Goal: Information Seeking & Learning: Check status

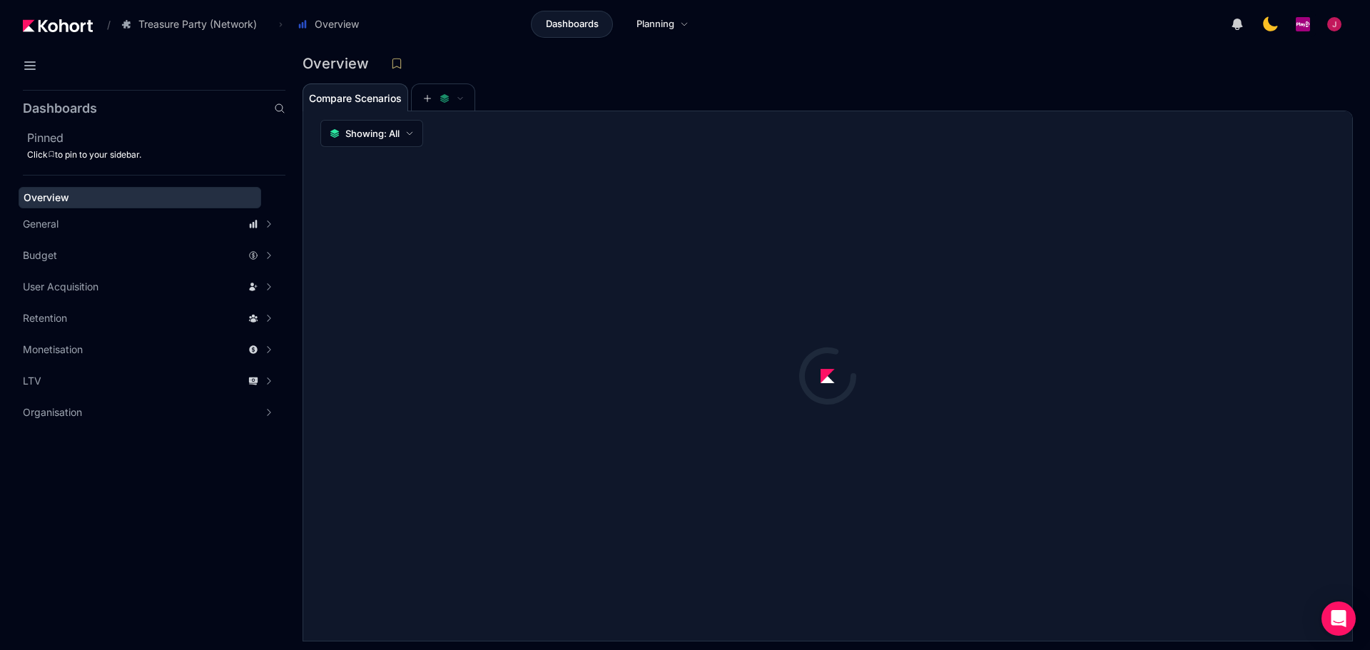
click at [236, 36] on header "/ Treasure Party (Network) Go to products list Charm King Treasure Party (Campa…" at bounding box center [685, 26] width 1370 height 53
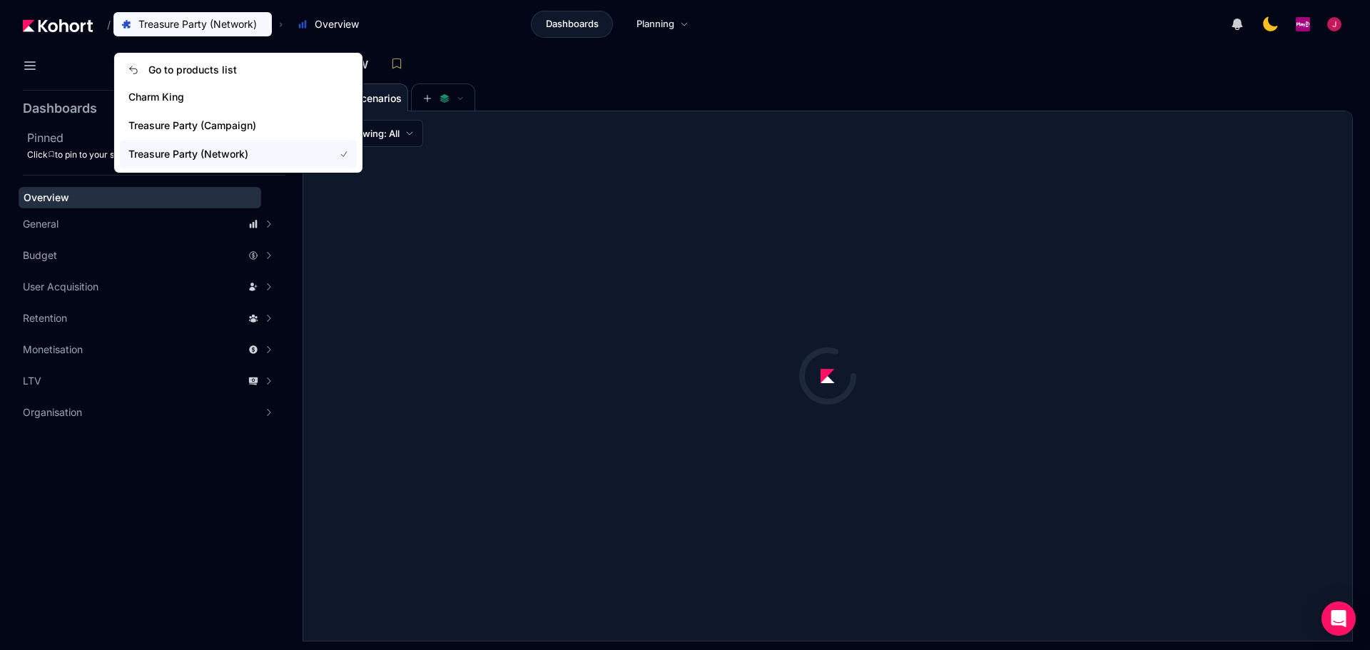
click at [239, 24] on span "Treasure Party (Network)" at bounding box center [197, 24] width 118 height 14
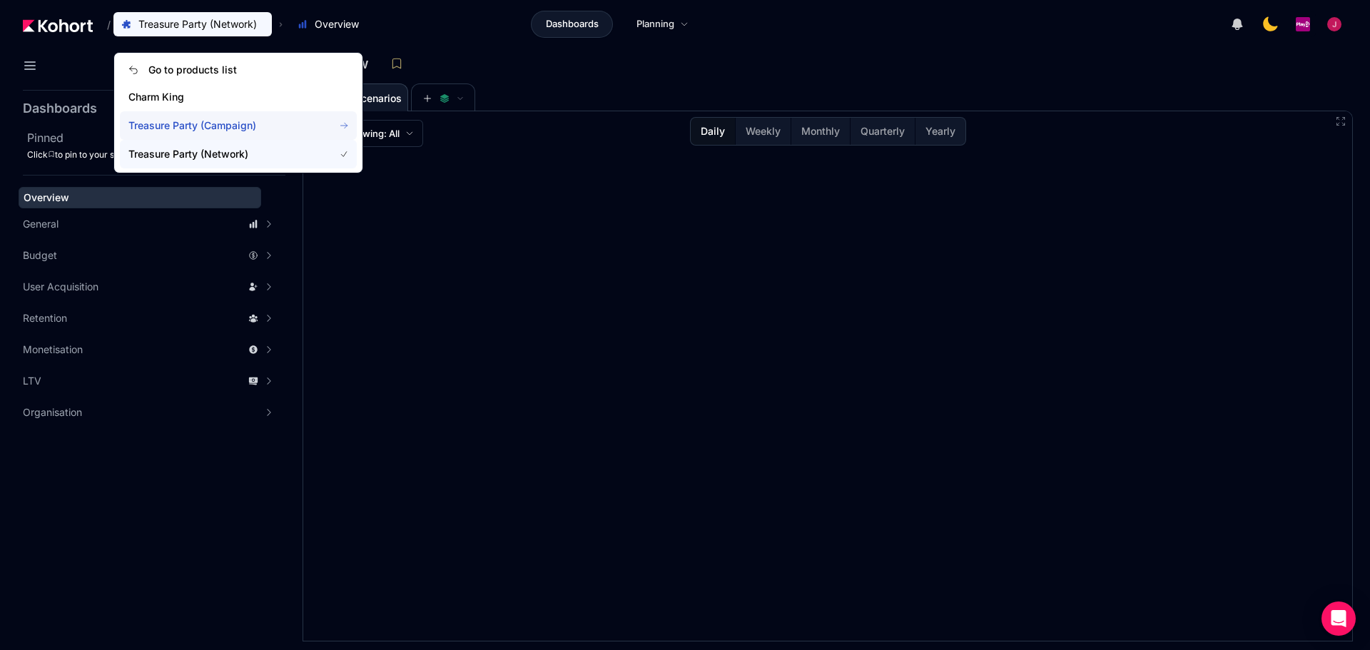
click at [245, 126] on span "Treasure Party (Campaign)" at bounding box center [222, 125] width 188 height 14
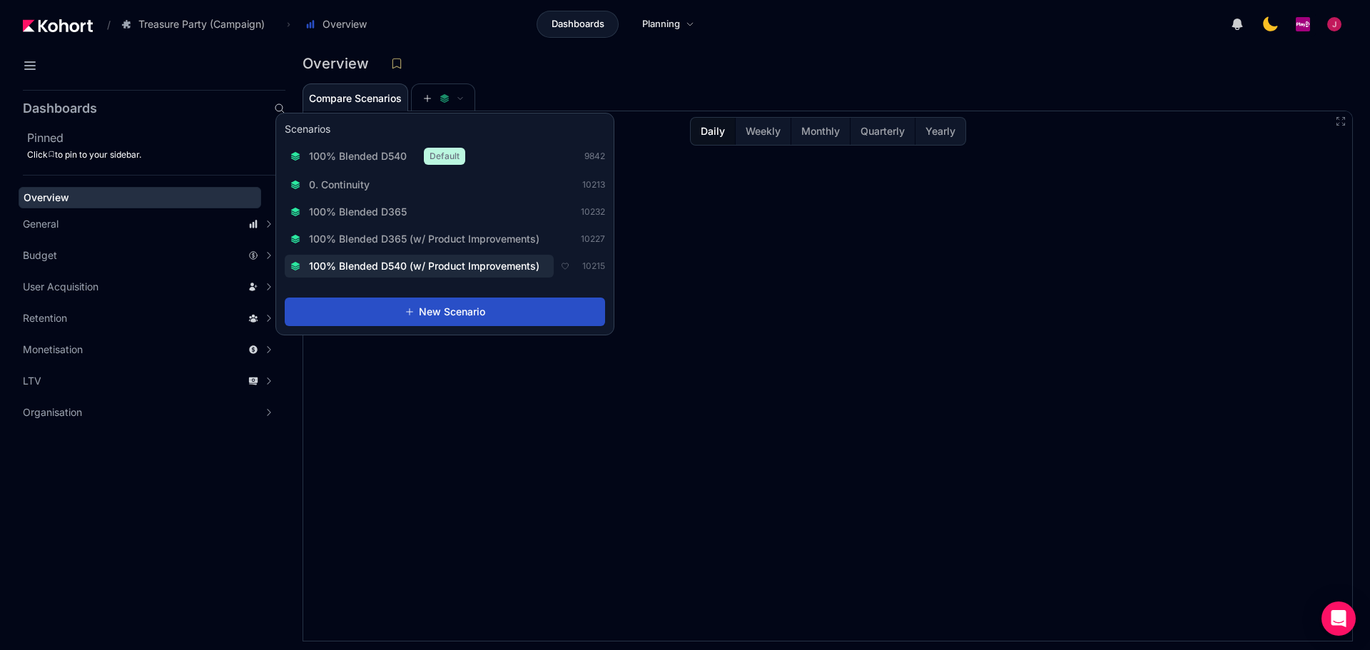
click at [430, 259] on span "100% Blended D540 (w/ Product Improvements)" at bounding box center [424, 266] width 231 height 14
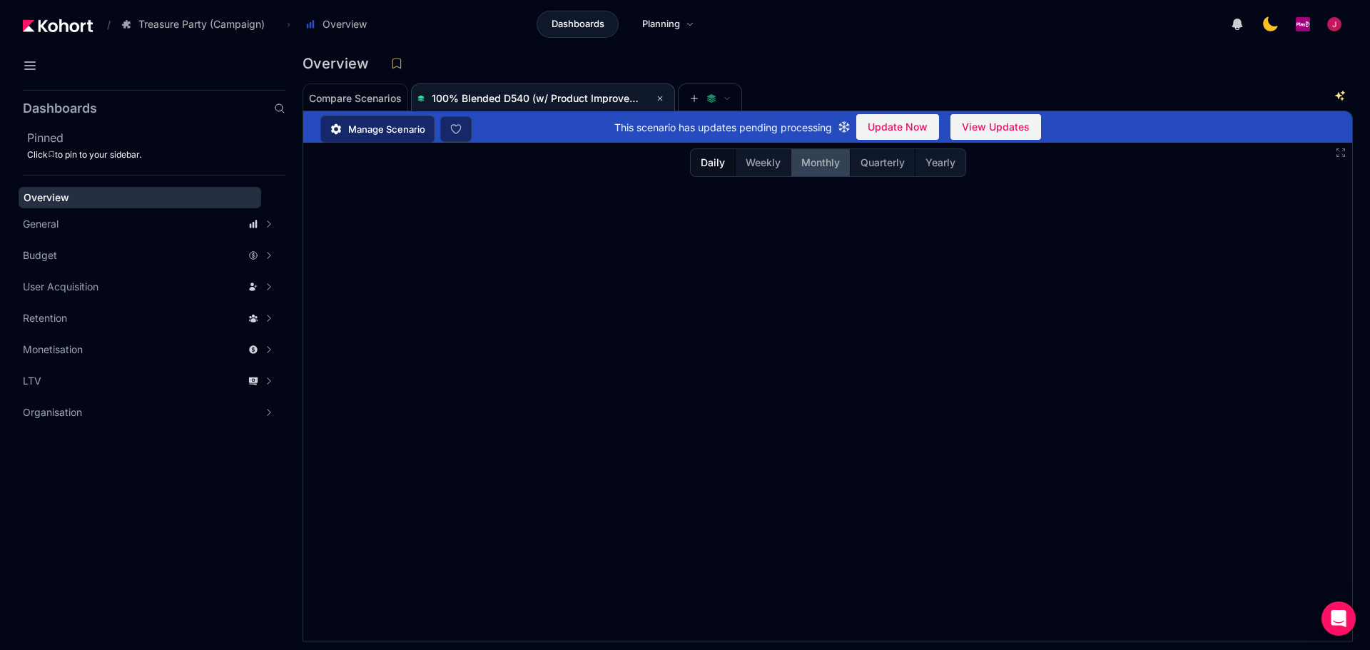
click at [816, 174] on button "Monthly" at bounding box center [820, 162] width 59 height 27
click at [889, 126] on span "Update Now" at bounding box center [898, 126] width 60 height 21
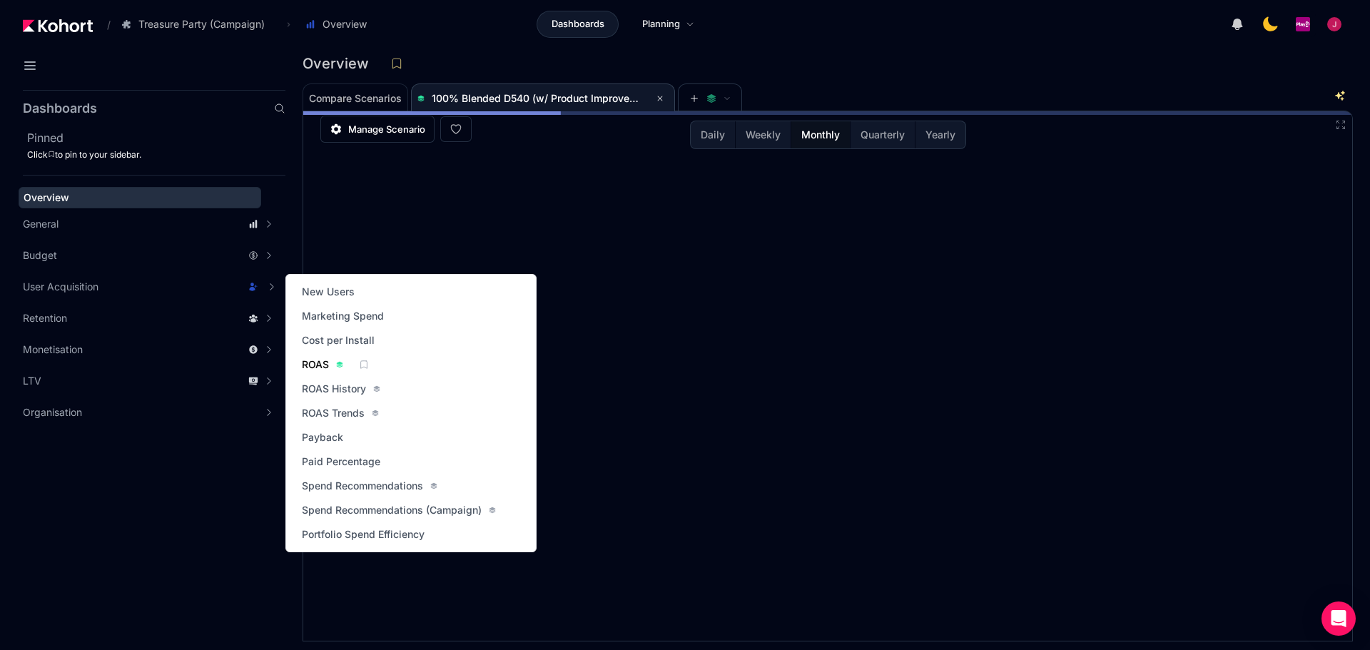
click at [312, 365] on span "ROAS" at bounding box center [315, 365] width 27 height 14
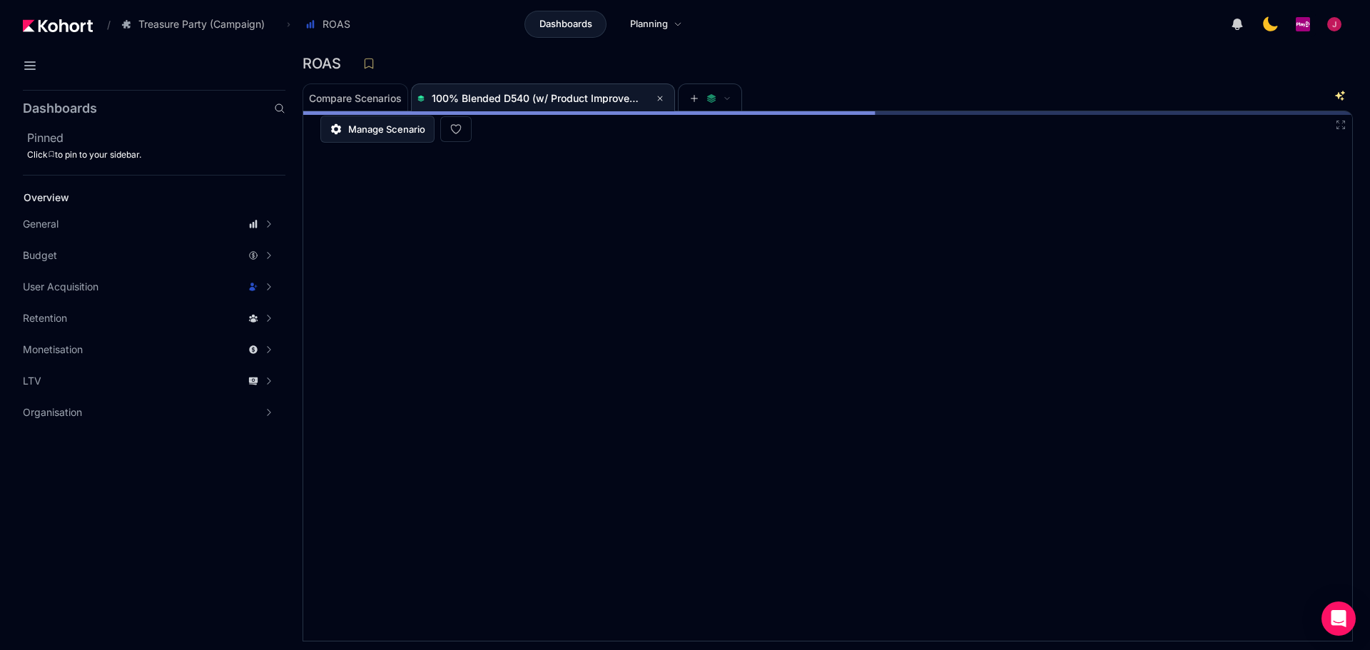
click at [388, 134] on span "Manage Scenario" at bounding box center [386, 129] width 77 height 14
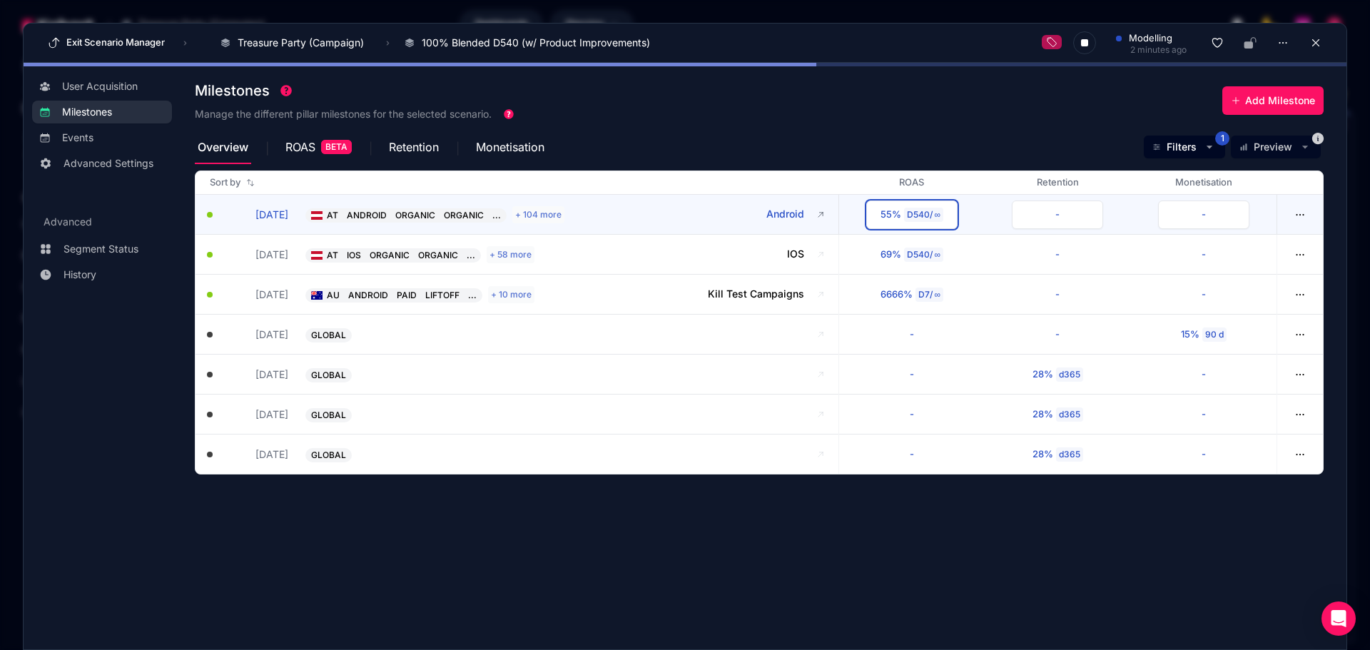
click at [942, 216] on div "D540 / ∞" at bounding box center [924, 215] width 40 height 14
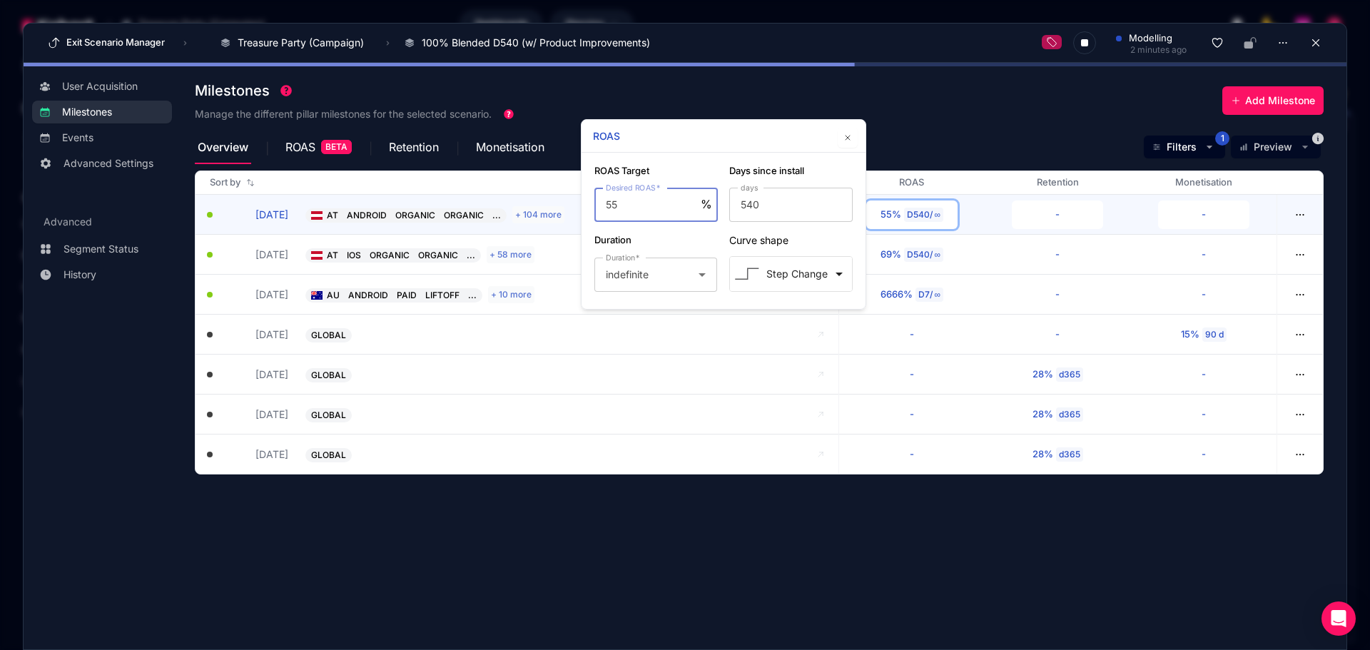
click at [928, 140] on div "Overview ROAS BETA Retention Monetisation Filters 1 Preview" at bounding box center [759, 147] width 1129 height 34
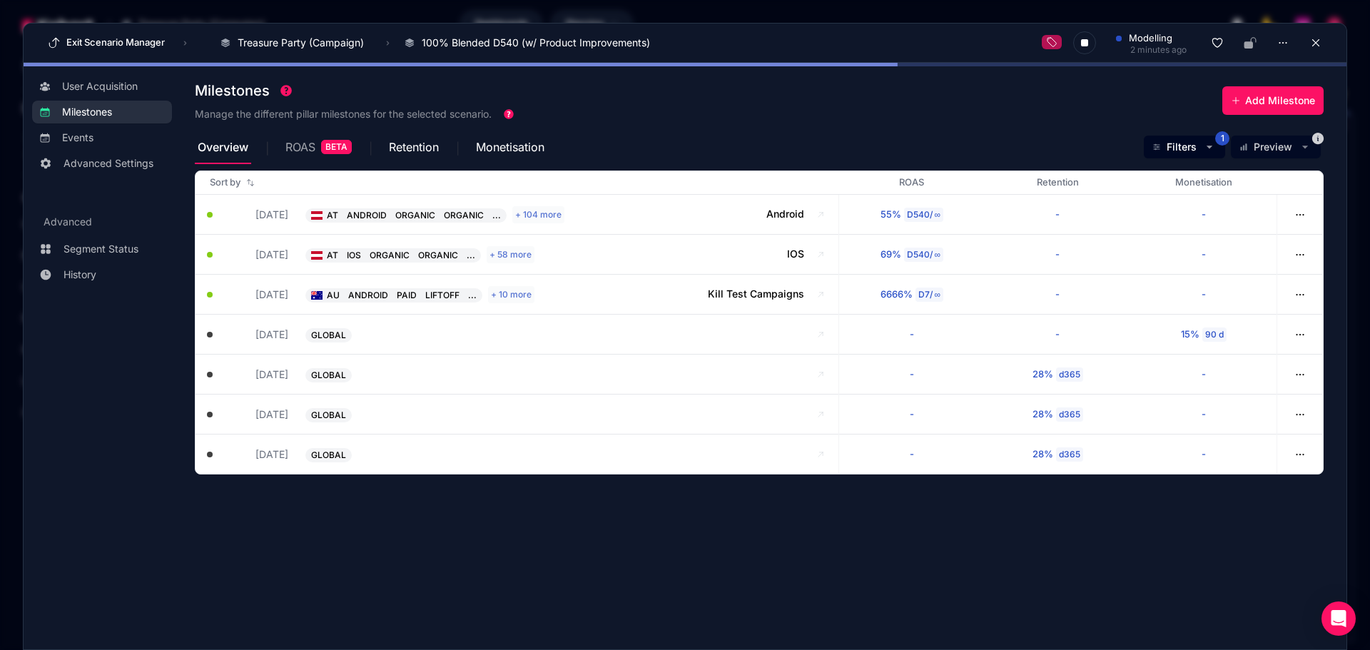
click at [310, 150] on span "ROAS" at bounding box center [300, 146] width 30 height 11
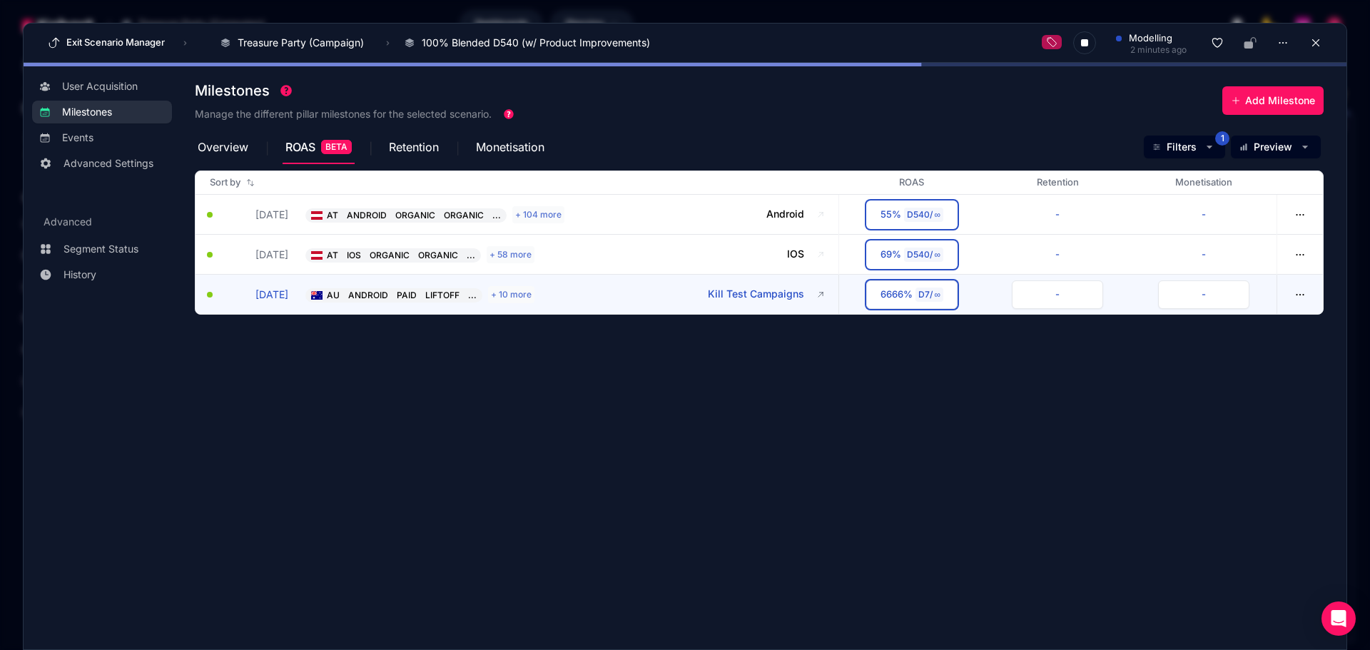
click at [892, 295] on div "6666%" at bounding box center [897, 295] width 32 height 14
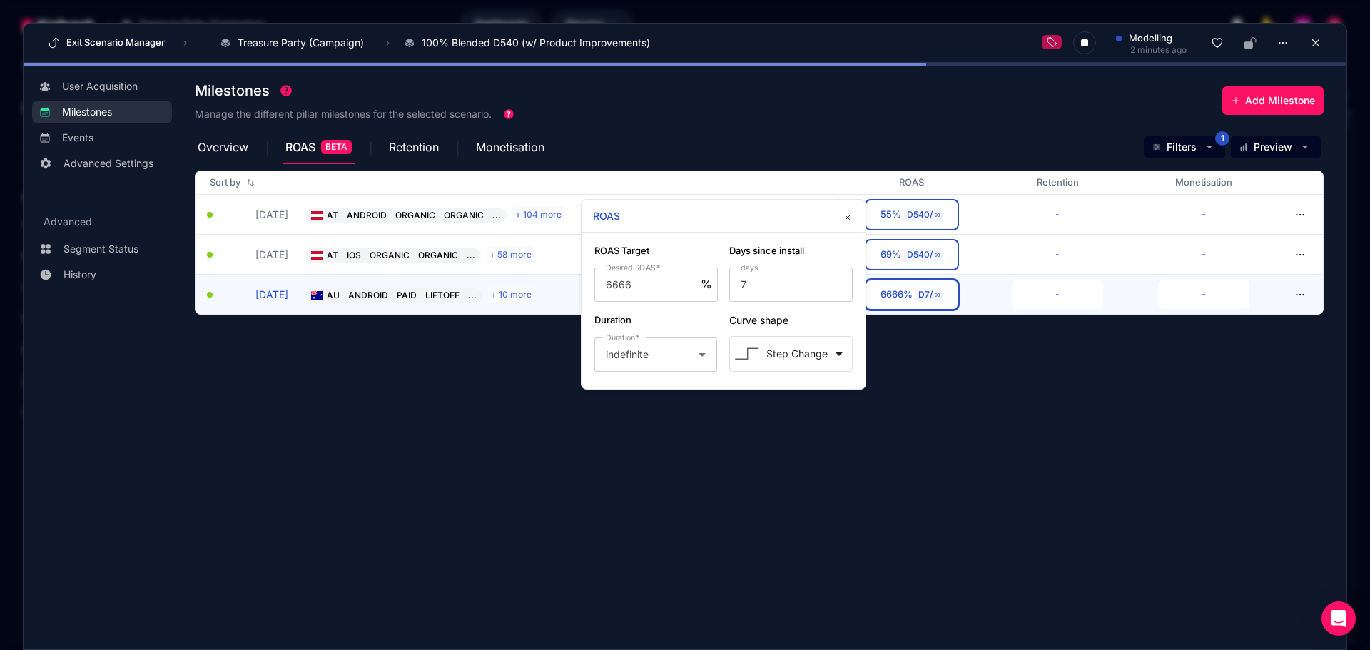
click at [942, 380] on section "Milestones Manage the different pillar milestones for the selected scenario. Ad…" at bounding box center [771, 351] width 1152 height 552
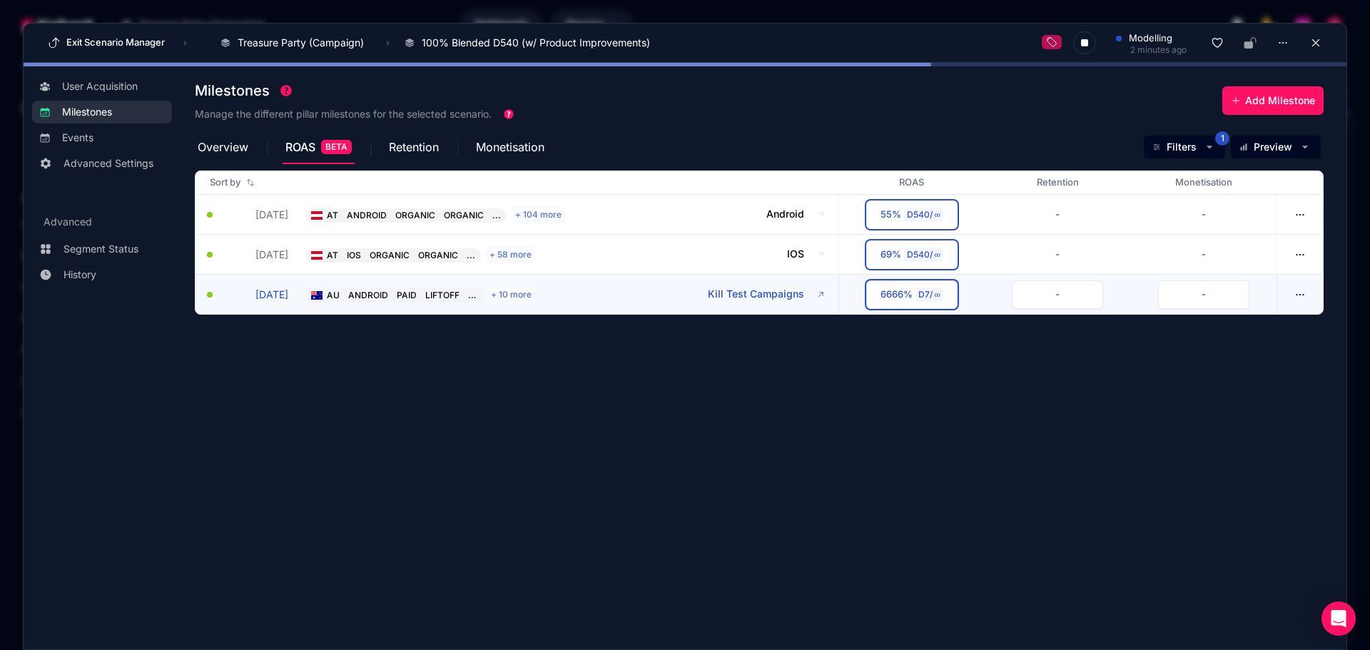
click at [905, 298] on div "6666%" at bounding box center [897, 295] width 32 height 14
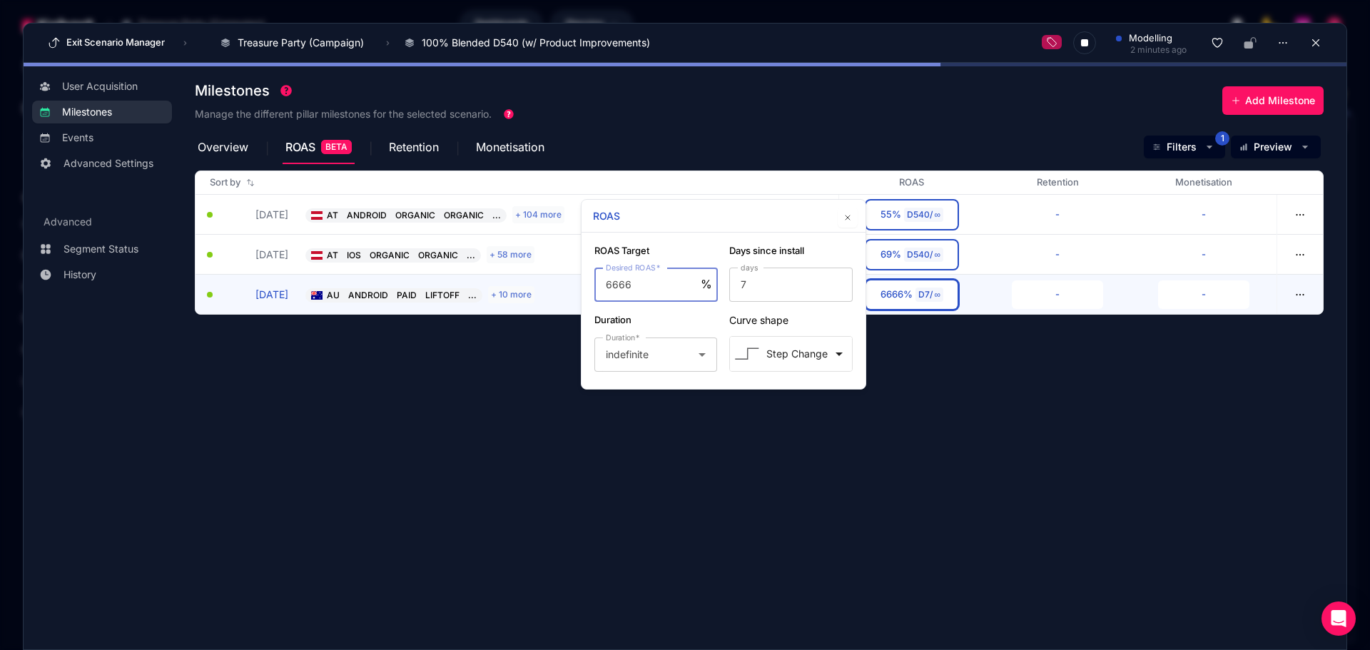
click at [909, 358] on section "Milestones Manage the different pillar milestones for the selected scenario. Ad…" at bounding box center [771, 351] width 1152 height 552
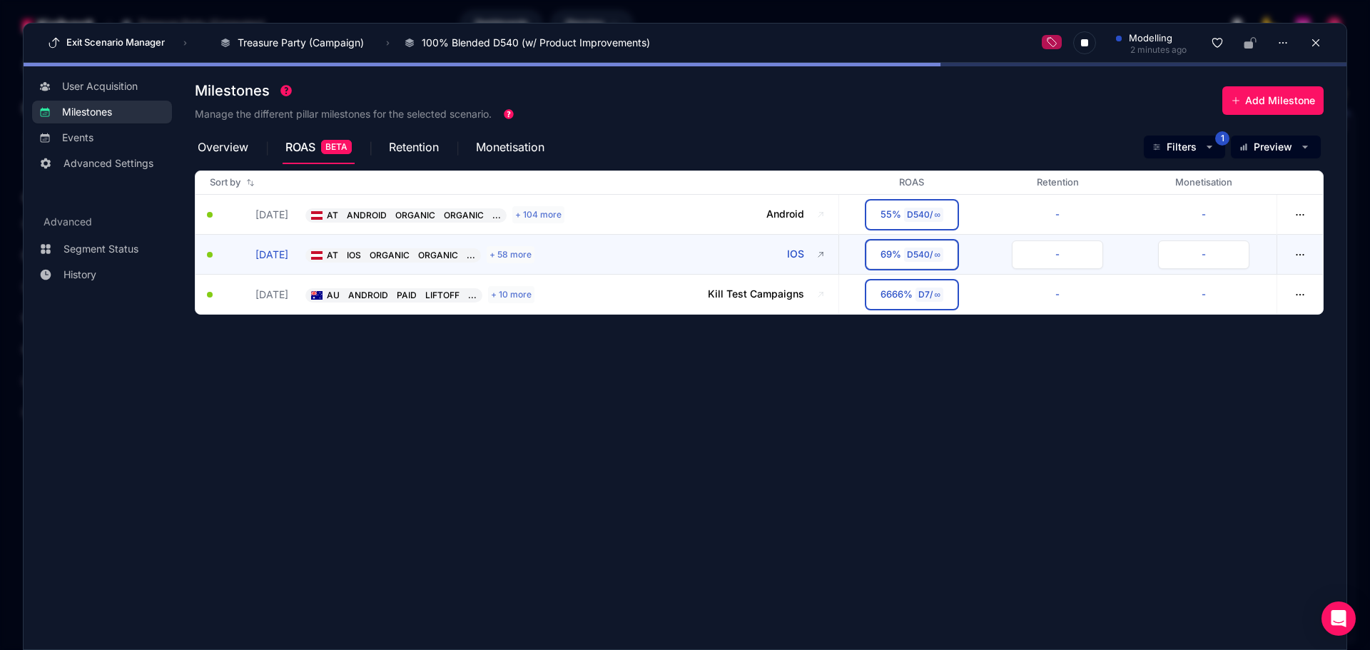
click at [896, 258] on div "69%" at bounding box center [891, 255] width 21 height 14
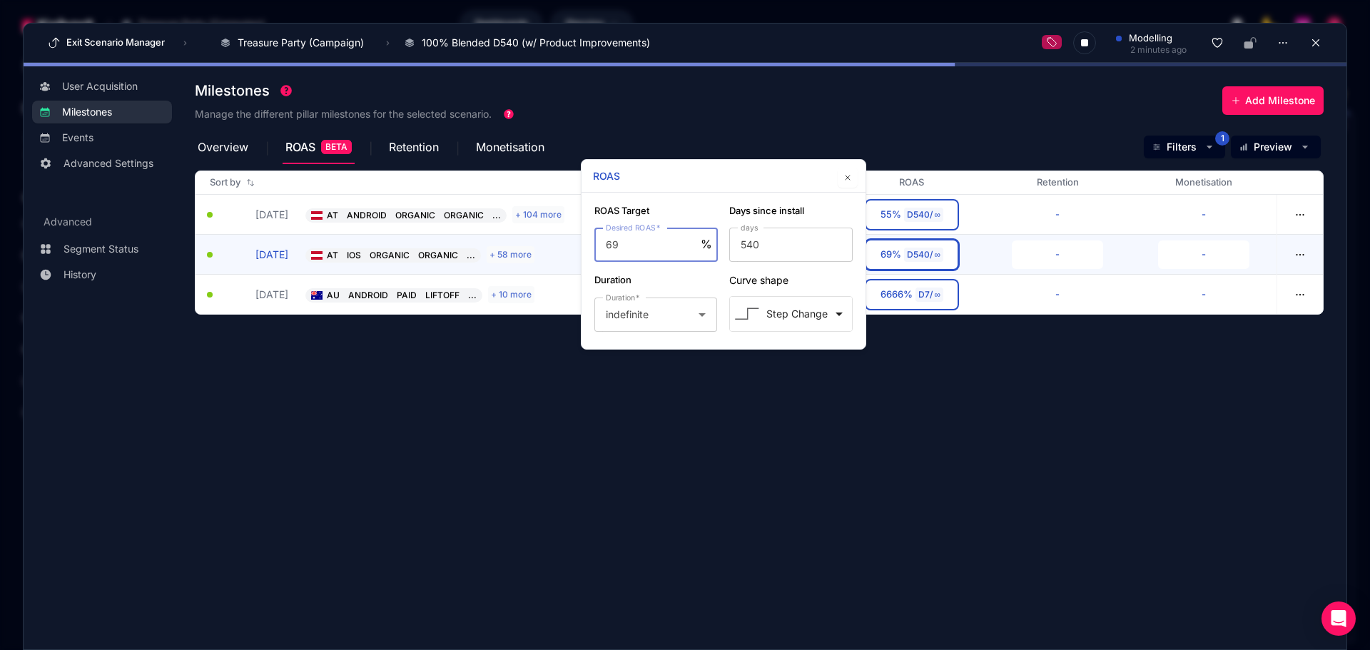
click at [807, 118] on div "Milestones Manage the different pillar milestones for the selected scenario. Ad…" at bounding box center [759, 102] width 1129 height 56
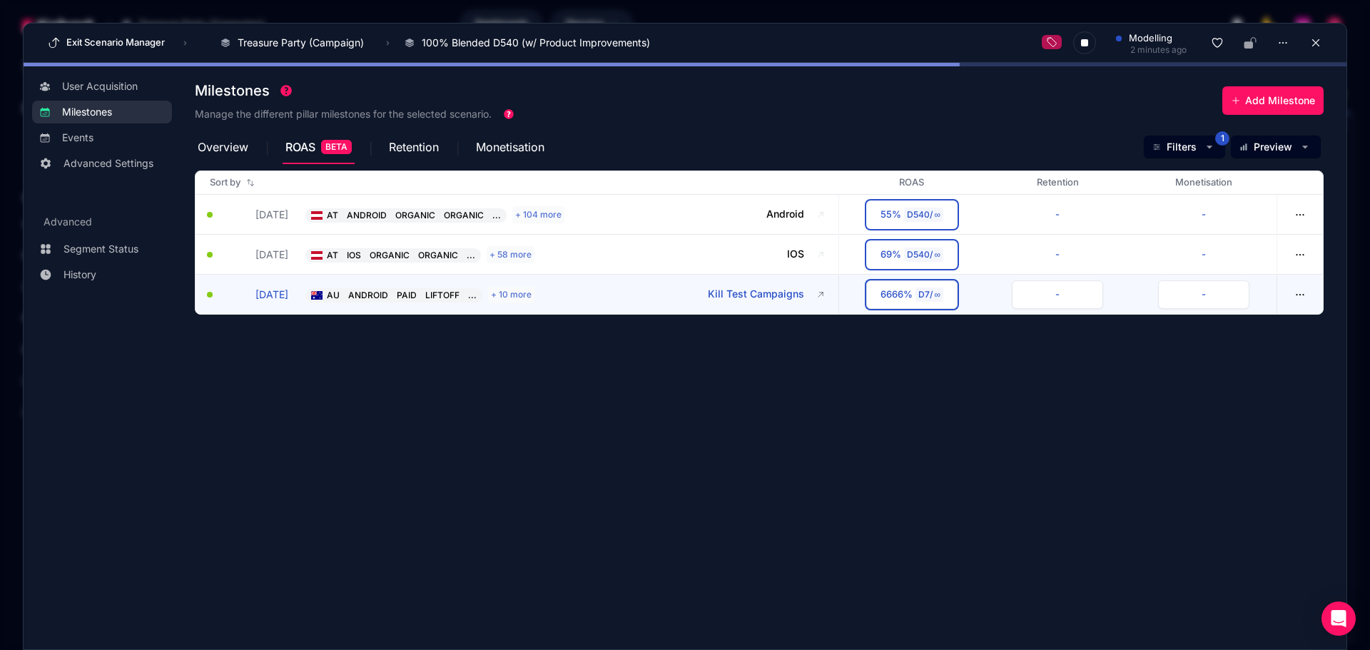
click at [895, 297] on div "6666%" at bounding box center [897, 295] width 32 height 14
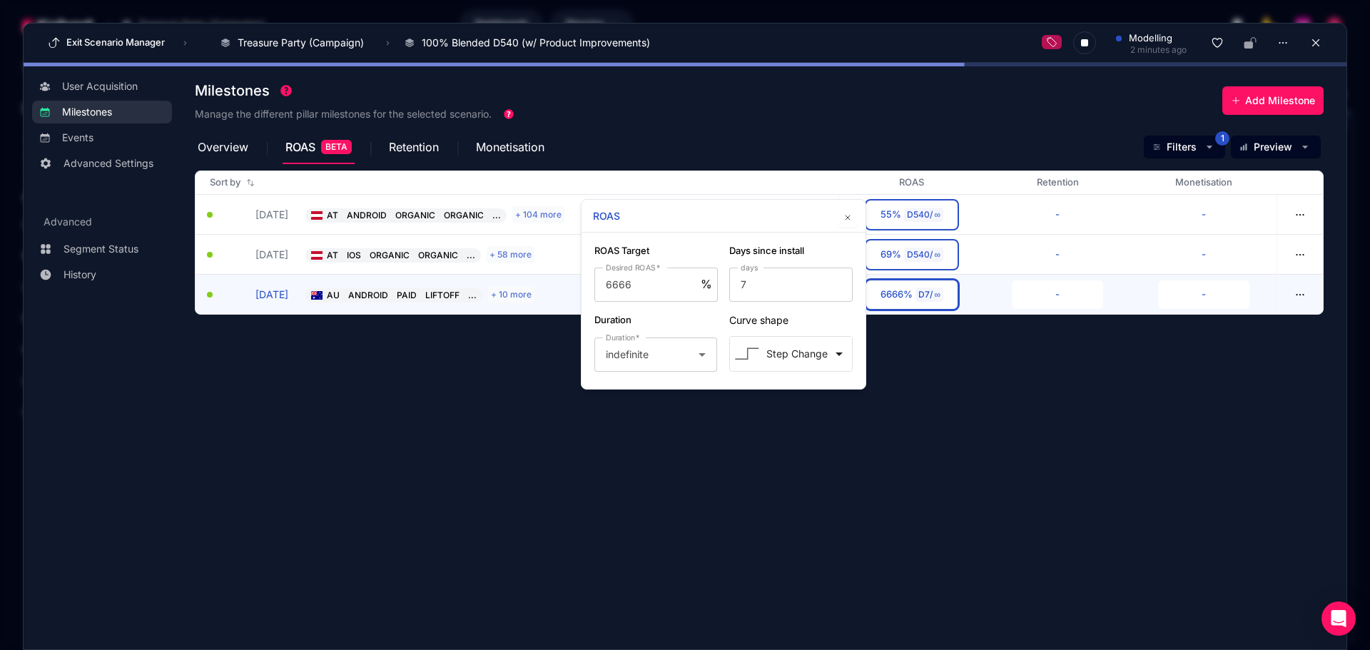
click at [910, 396] on section "Milestones Manage the different pillar milestones for the selected scenario. Ad…" at bounding box center [771, 351] width 1152 height 552
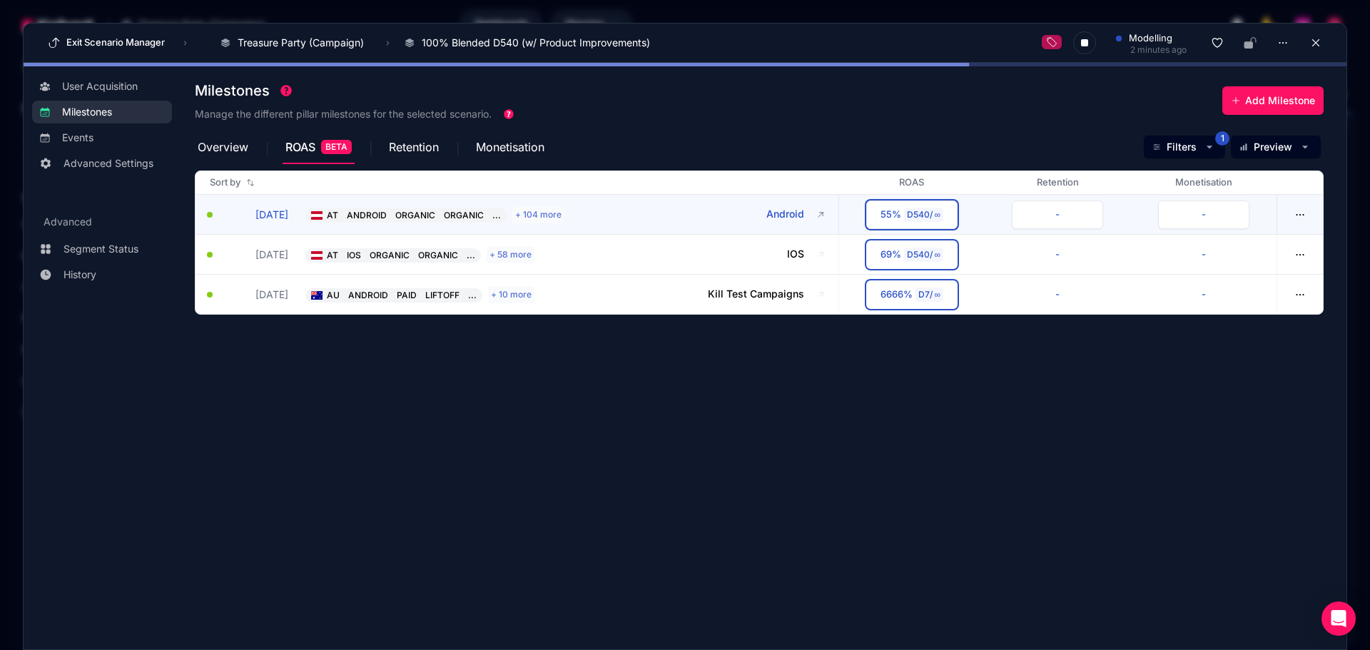
click at [909, 207] on button "55% D540 / ∞" at bounding box center [911, 215] width 91 height 29
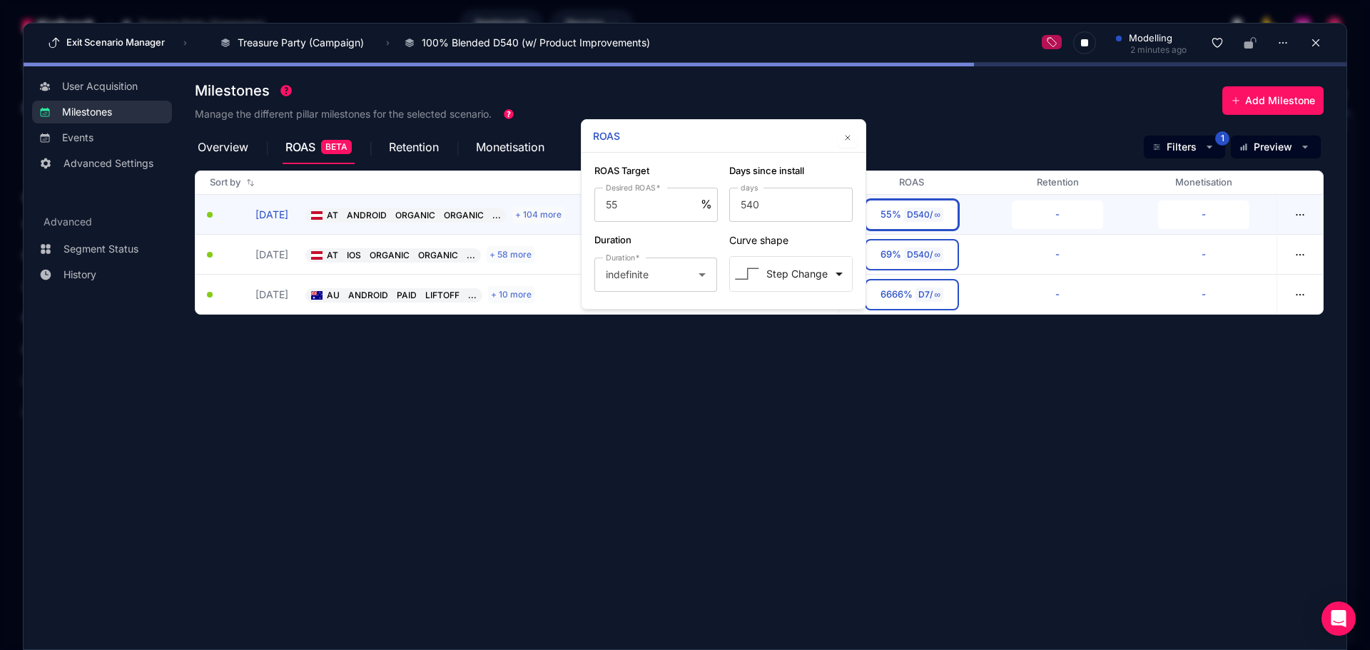
click at [924, 96] on div "Milestones Manage the different pillar milestones for the selected scenario. Ad…" at bounding box center [759, 102] width 1129 height 56
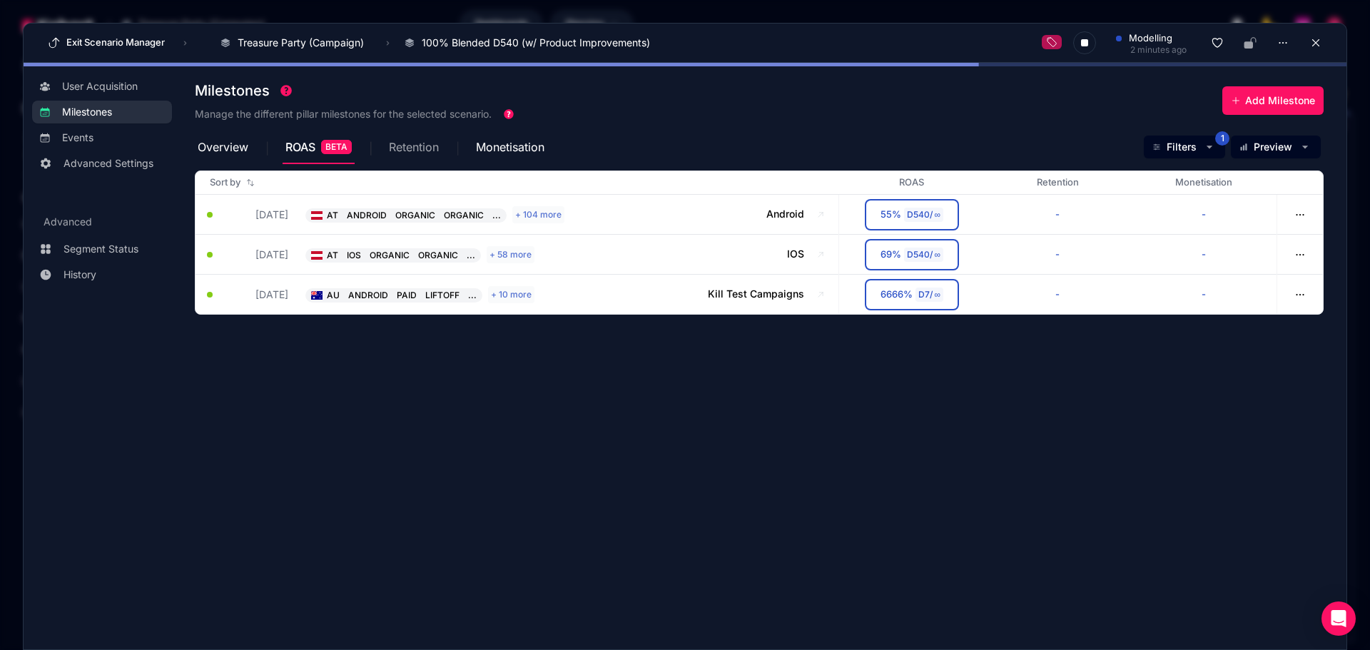
click at [410, 151] on span "Retention" at bounding box center [414, 146] width 50 height 11
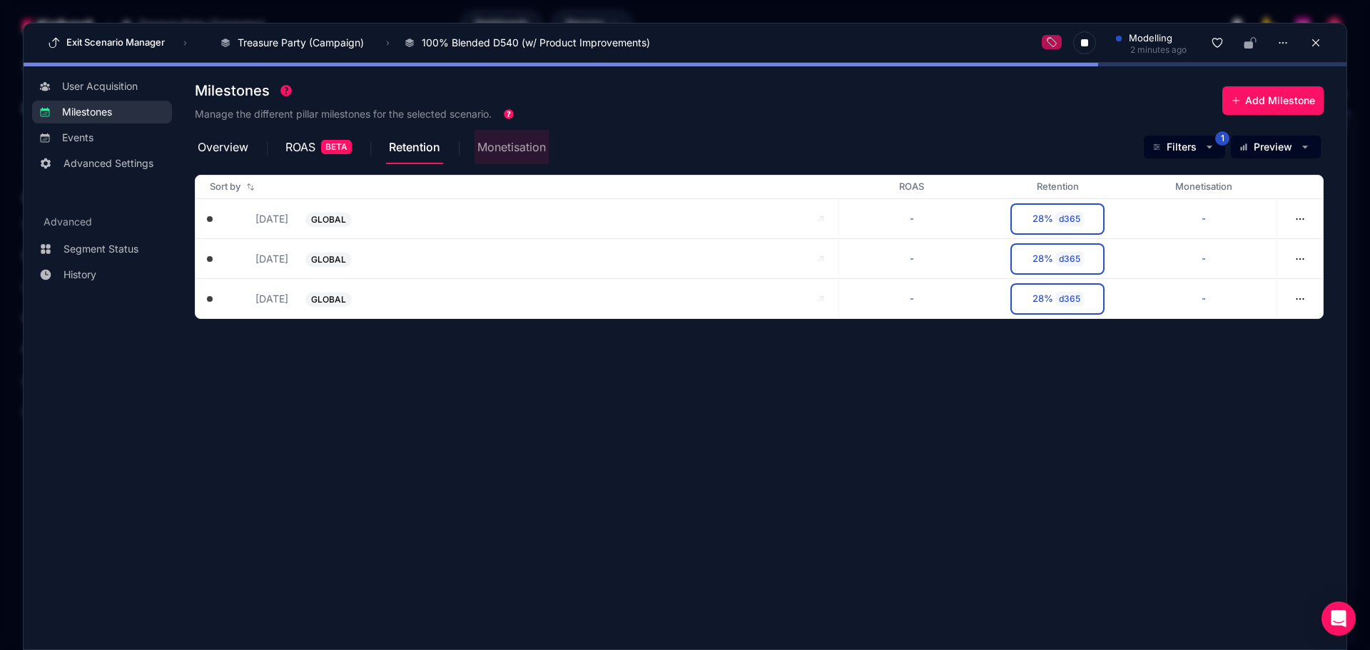
click at [525, 150] on span "Monetisation" at bounding box center [511, 146] width 69 height 11
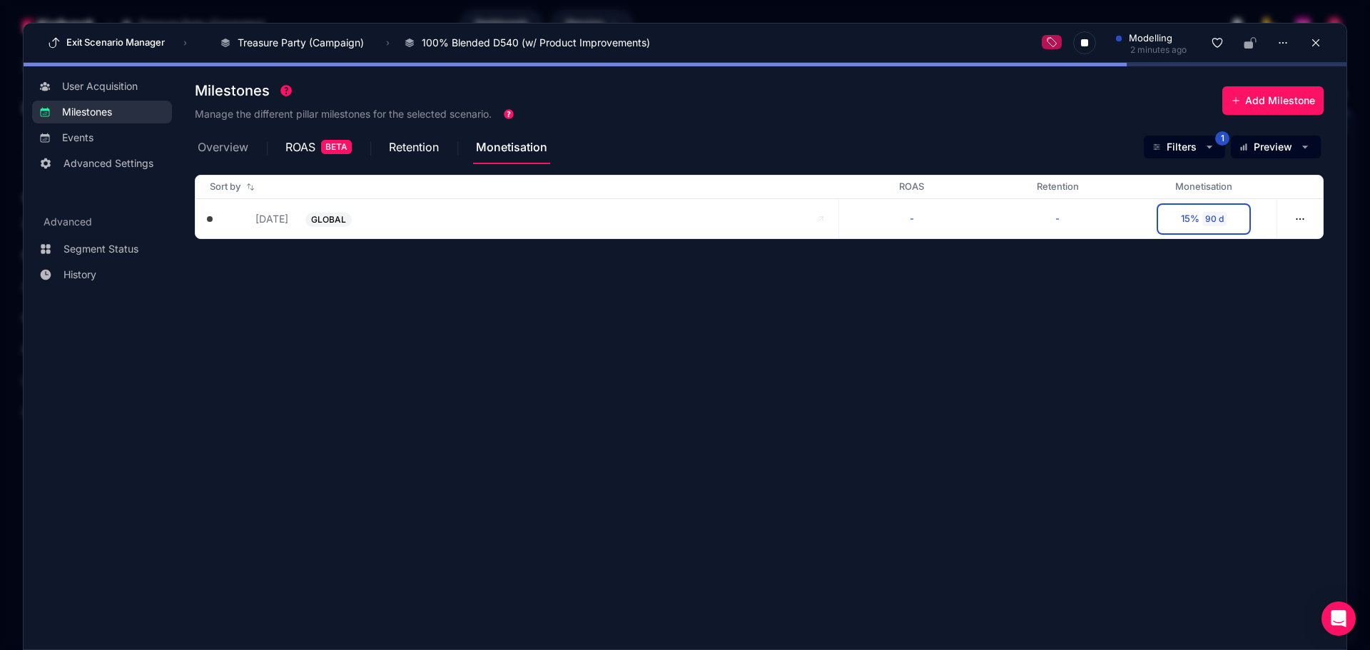
click at [245, 148] on span "Overview" at bounding box center [223, 146] width 51 height 11
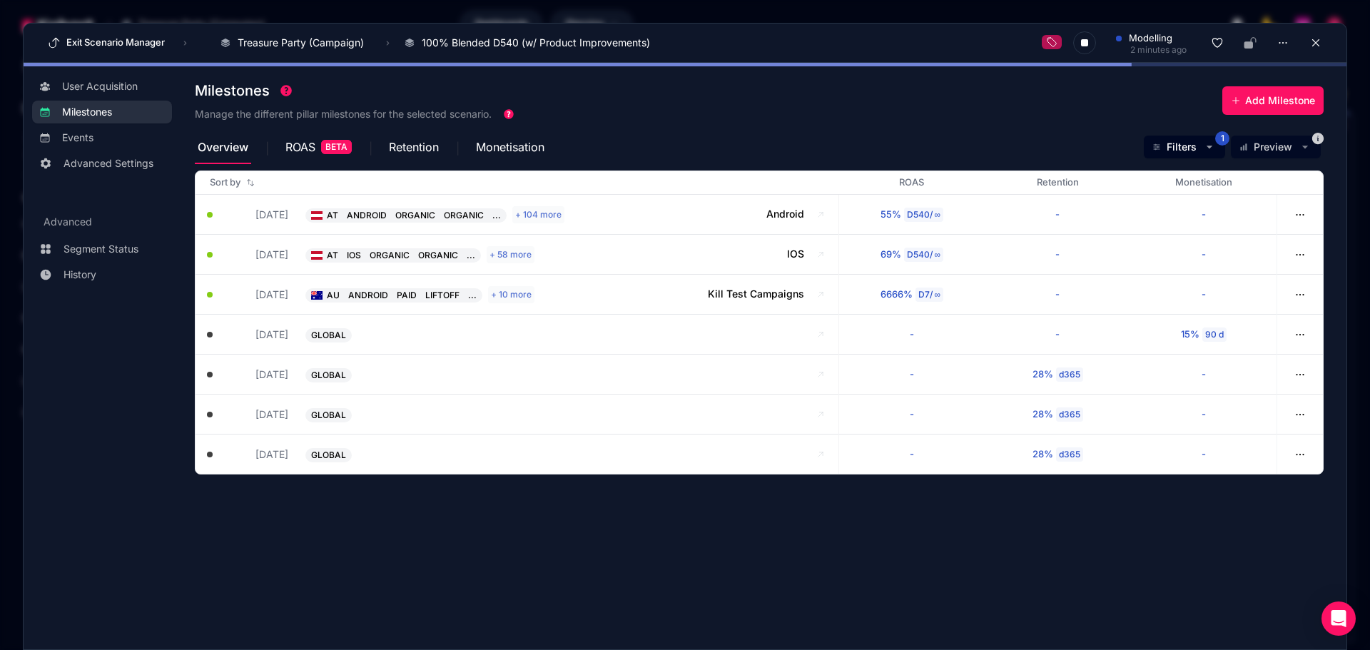
click at [527, 577] on section "Milestones Manage the different pillar milestones for the selected scenario. Ad…" at bounding box center [771, 351] width 1152 height 552
click at [570, 526] on section "Milestones Manage the different pillar milestones for the selected scenario. Ad…" at bounding box center [771, 351] width 1152 height 552
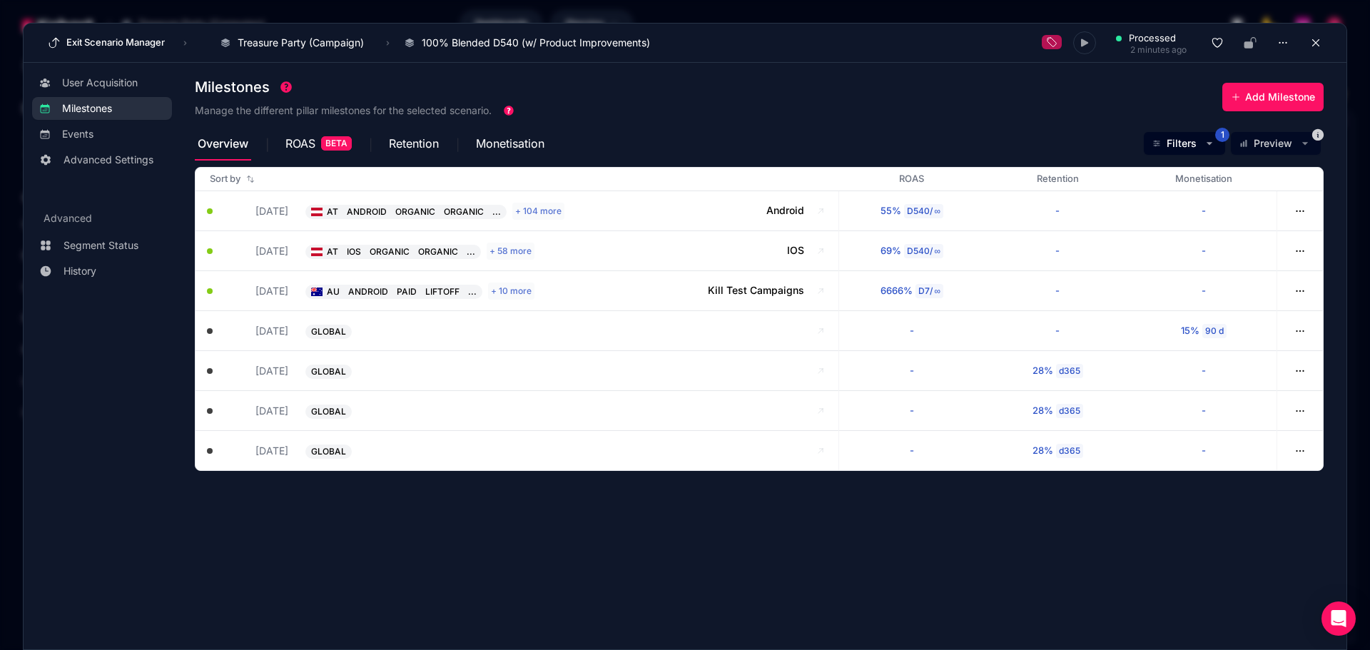
click at [437, 527] on section "Milestones Manage the different pillar milestones for the selected scenario. Ad…" at bounding box center [771, 348] width 1152 height 555
